Goal: Information Seeking & Learning: Compare options

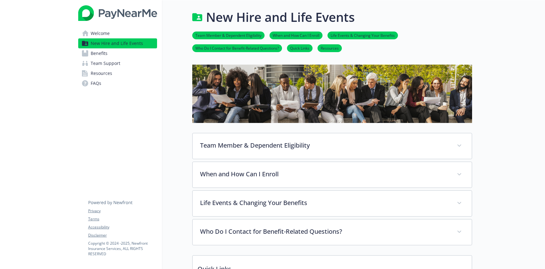
click at [120, 51] on link "Benefits" at bounding box center [117, 53] width 79 height 10
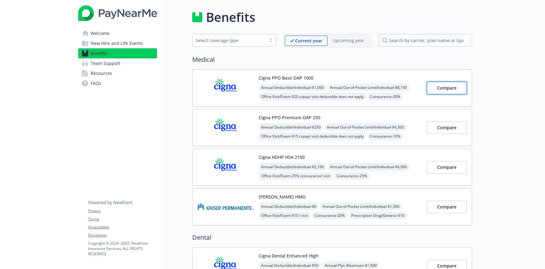
click at [447, 85] on span "Compare" at bounding box center [446, 88] width 19 height 6
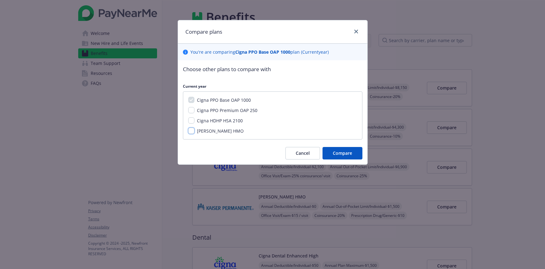
click at [190, 131] on input "[PERSON_NAME] HMO" at bounding box center [191, 130] width 6 height 6
checkbox input "true"
click at [337, 152] on span "Compare" at bounding box center [342, 153] width 19 height 6
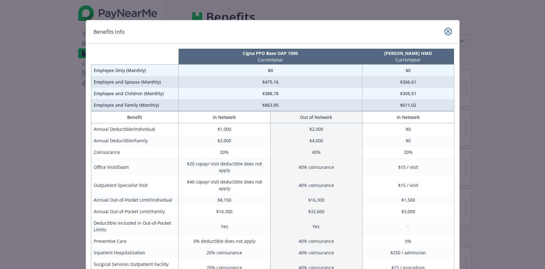
click at [447, 30] on icon "close" at bounding box center [448, 32] width 4 height 4
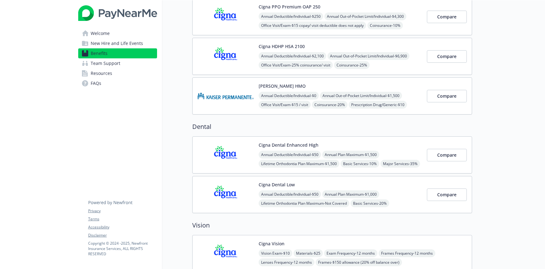
click at [227, 152] on img at bounding box center [226, 154] width 56 height 26
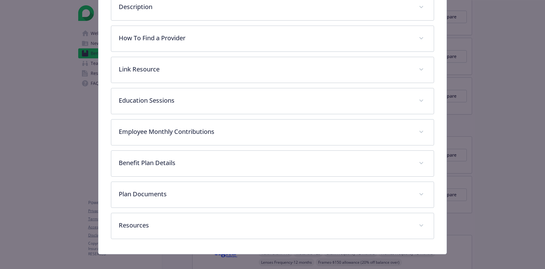
scroll to position [188, 0]
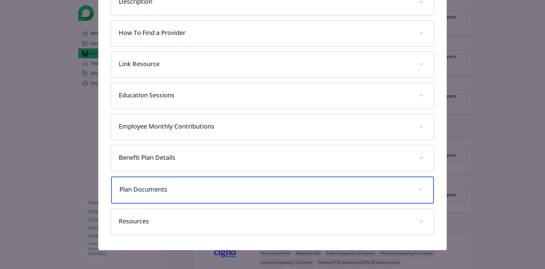
click at [144, 193] on div "Plan Documents" at bounding box center [272, 189] width 323 height 27
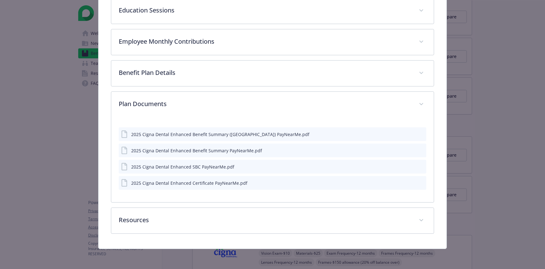
scroll to position [273, 0]
click at [421, 149] on icon "preview file" at bounding box center [421, 150] width 6 height 4
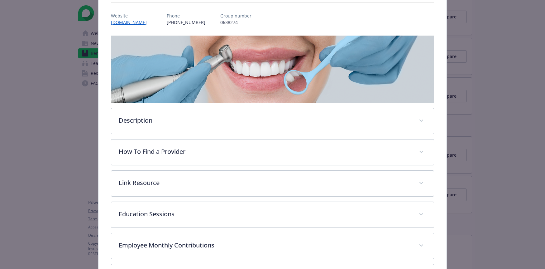
scroll to position [0, 0]
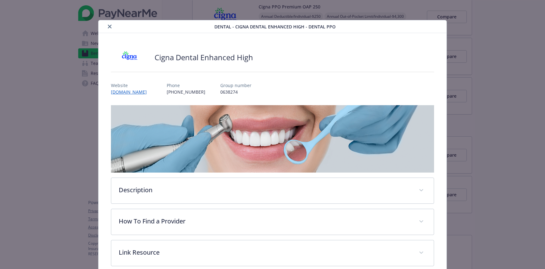
click at [108, 26] on icon "close" at bounding box center [110, 27] width 4 height 4
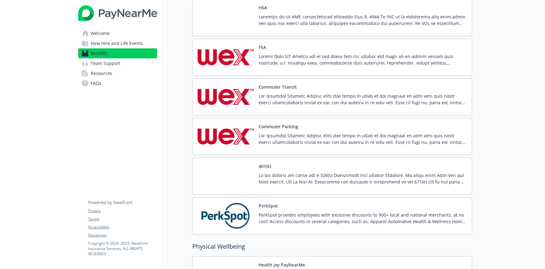
scroll to position [975, 0]
